Goal: Navigation & Orientation: Find specific page/section

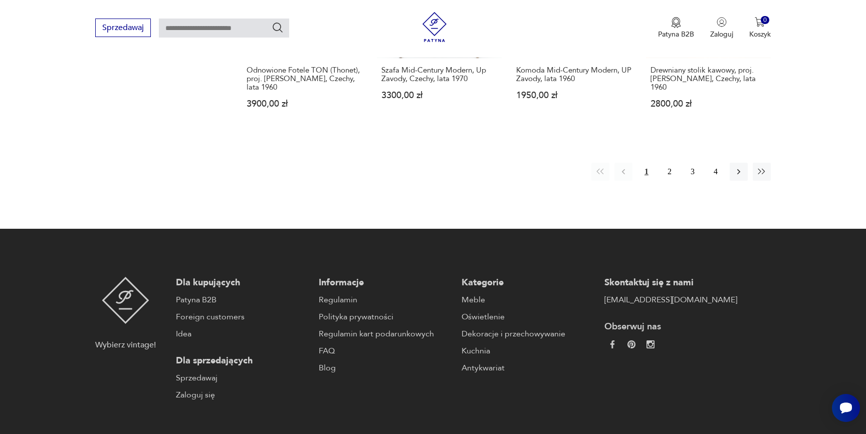
scroll to position [1091, 0]
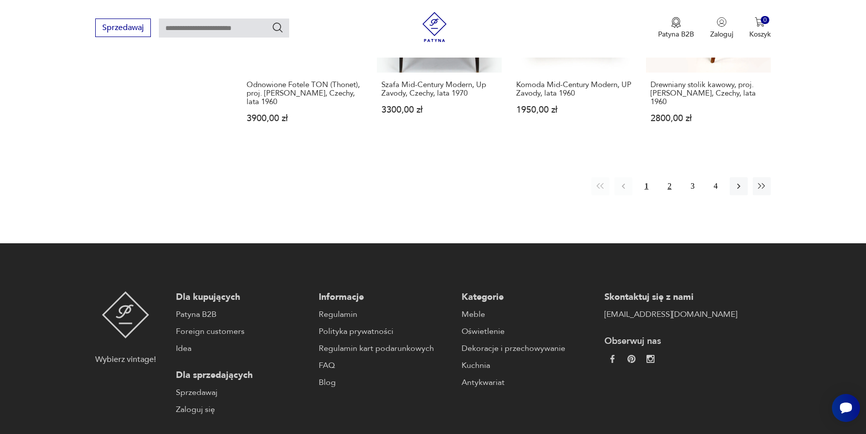
click at [672, 177] on button "2" at bounding box center [670, 186] width 18 height 18
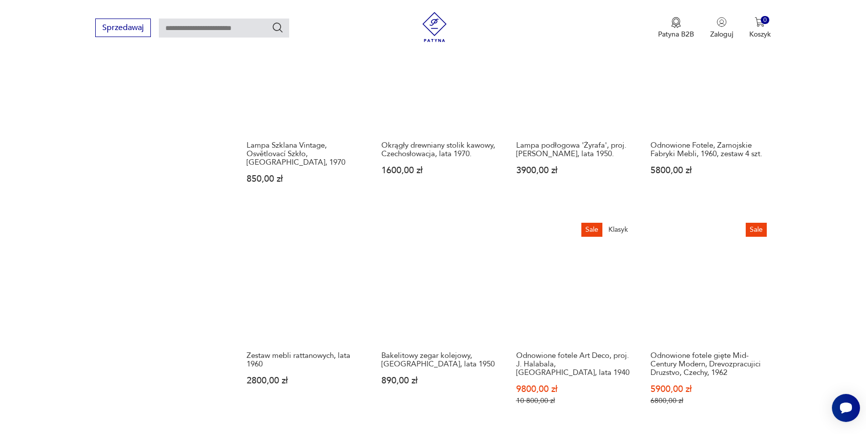
scroll to position [935, 0]
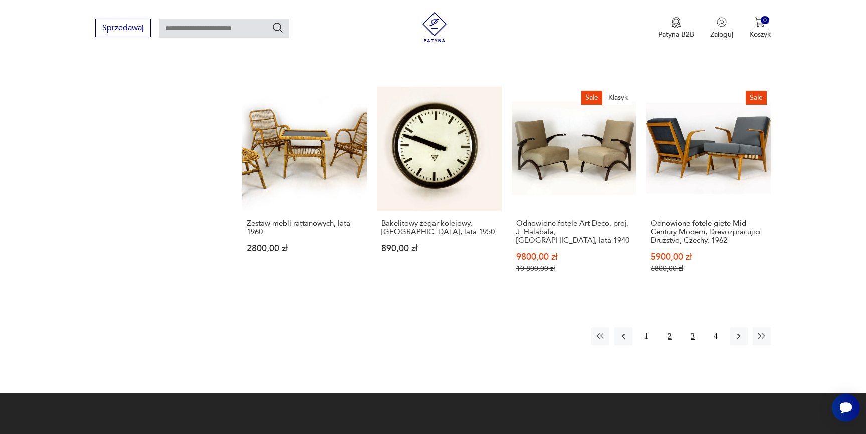
click at [689, 337] on button "3" at bounding box center [693, 337] width 18 height 18
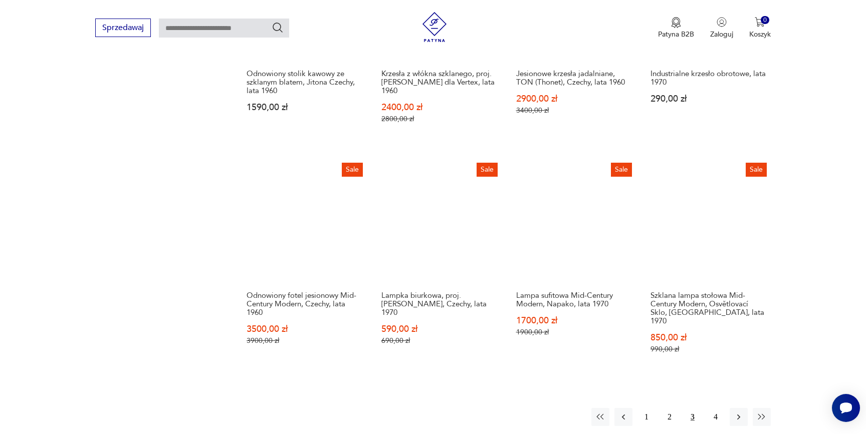
scroll to position [1221, 0]
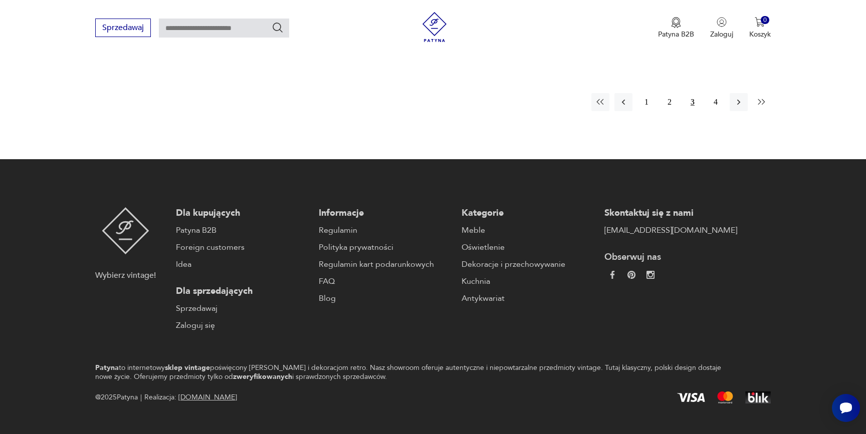
click at [758, 97] on icon "button" at bounding box center [762, 102] width 10 height 10
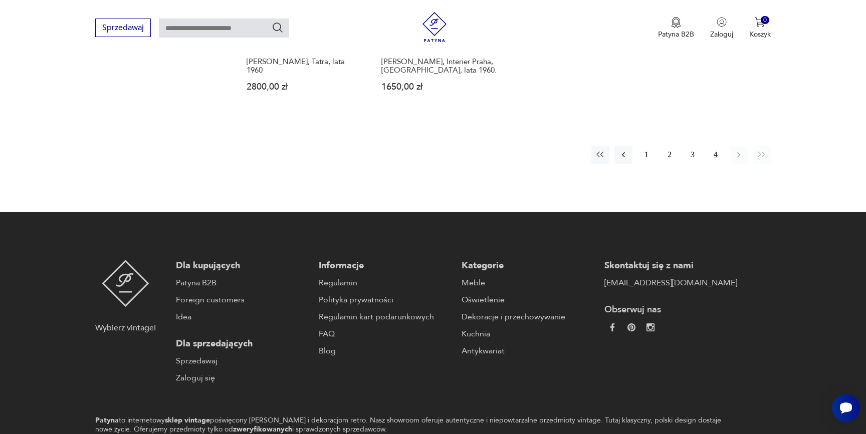
scroll to position [758, 0]
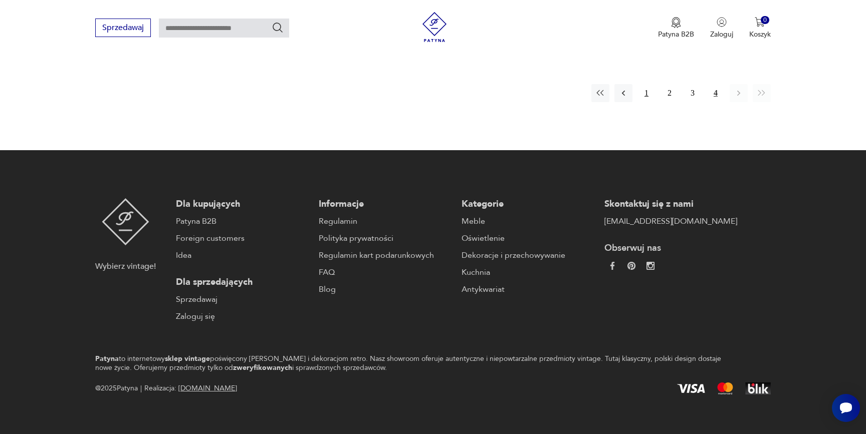
click at [647, 88] on button "1" at bounding box center [646, 93] width 18 height 18
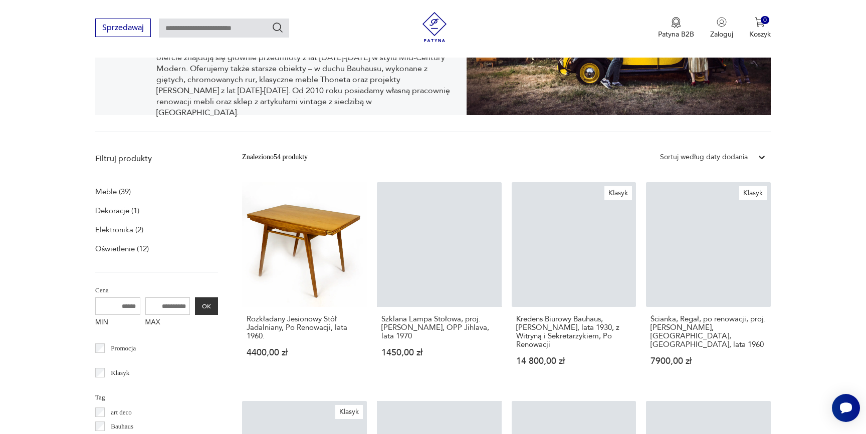
scroll to position [206, 0]
